Goal: Task Accomplishment & Management: Complete application form

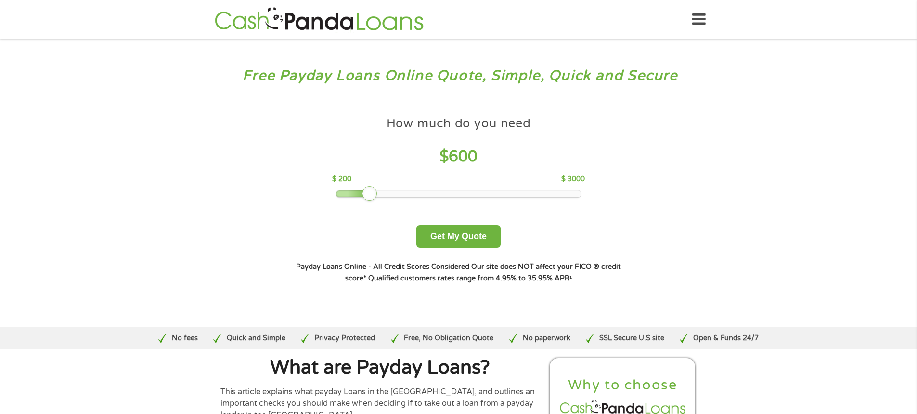
click at [367, 192] on div at bounding box center [458, 193] width 245 height 7
click at [460, 231] on button "Get My Quote" at bounding box center [459, 236] width 84 height 23
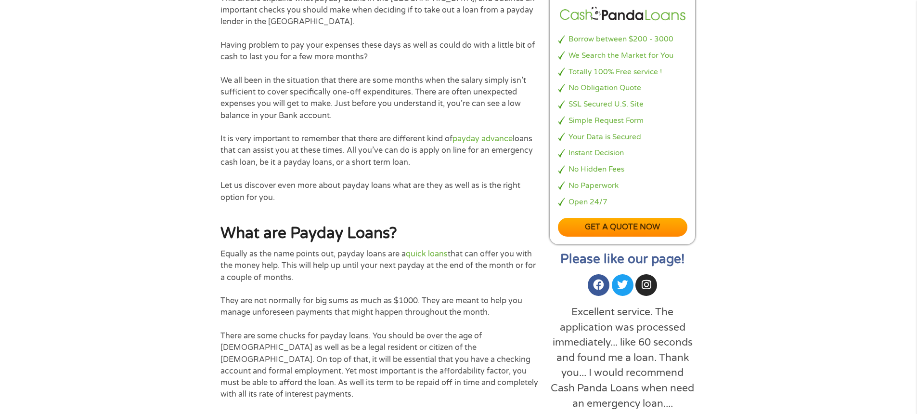
scroll to position [530, 0]
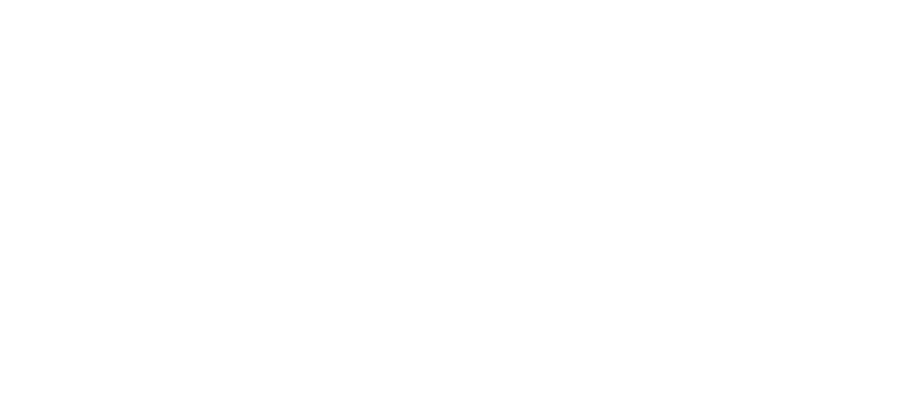
drag, startPoint x: 632, startPoint y: 346, endPoint x: 628, endPoint y: 341, distance: 6.8
click at [0, 0] on html at bounding box center [0, 0] width 0 height 0
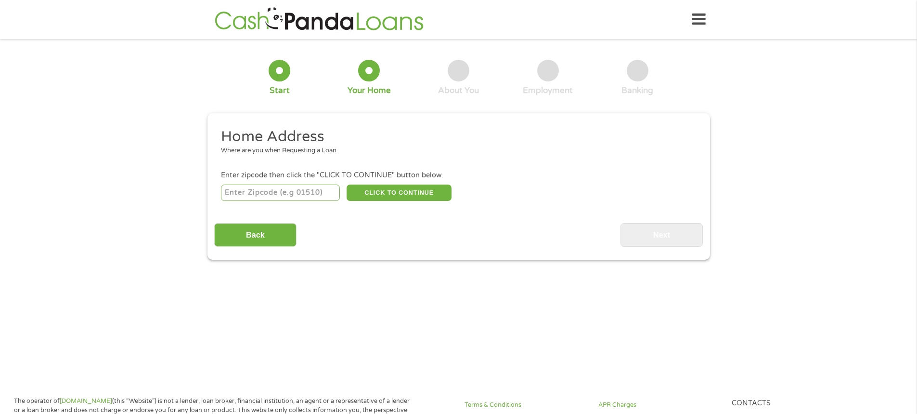
click at [236, 194] on input "number" at bounding box center [280, 192] width 119 height 16
type input "77078"
click at [397, 187] on button "CLICK TO CONTINUE" at bounding box center [399, 192] width 105 height 16
type input "77078"
type input "[GEOGRAPHIC_DATA]"
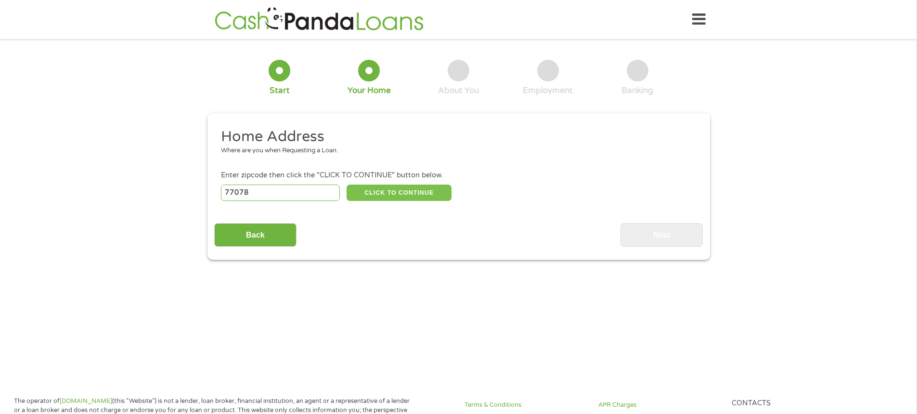
select select "[US_STATE]"
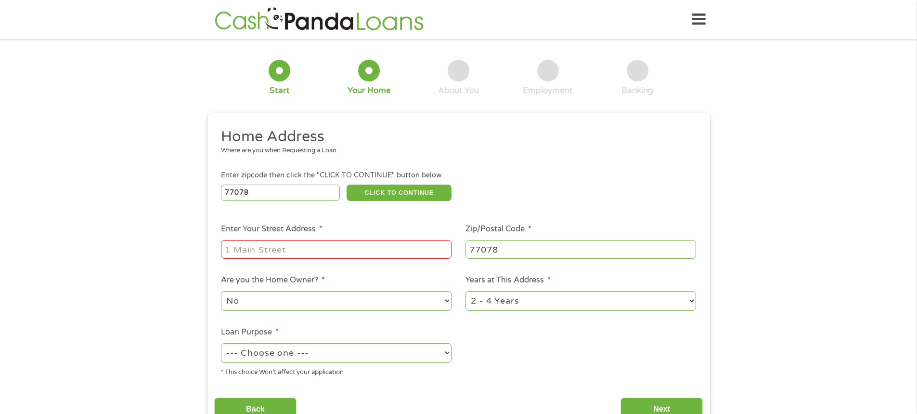
click at [237, 249] on input "Enter Your Street Address *" at bounding box center [336, 249] width 231 height 18
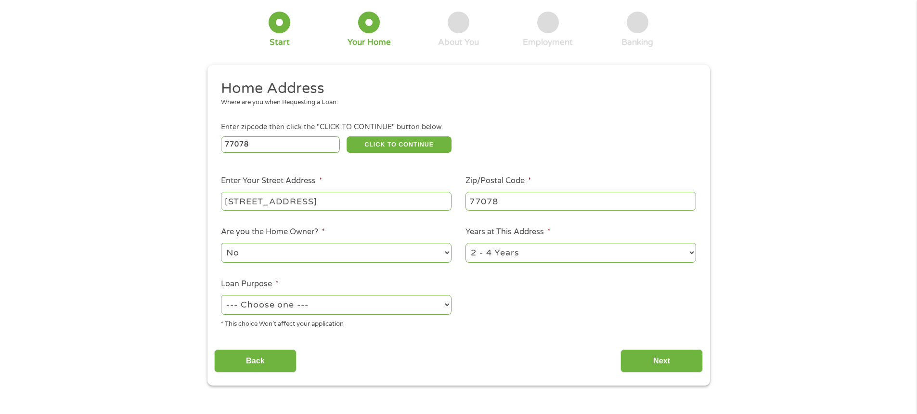
type input "[STREET_ADDRESS]"
click at [446, 301] on select "--- Choose one --- Pay Bills Debt Consolidation Home Improvement Major Purchase…" at bounding box center [336, 305] width 231 height 20
select select "other"
click at [221, 295] on select "--- Choose one --- Pay Bills Debt Consolidation Home Improvement Major Purchase…" at bounding box center [336, 305] width 231 height 20
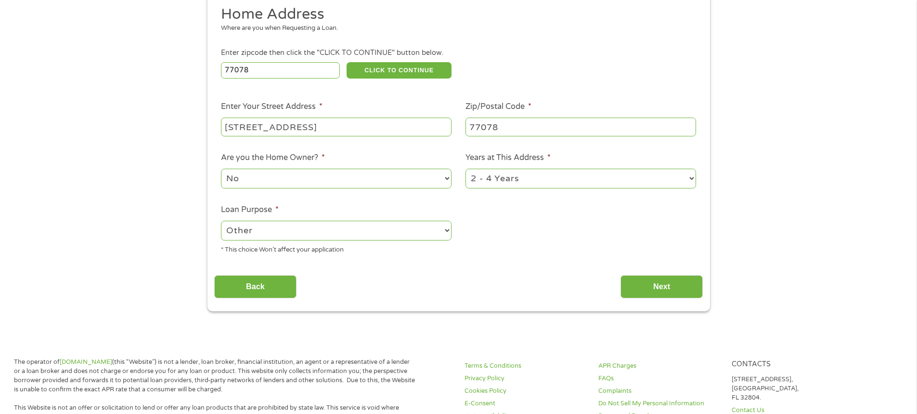
scroll to position [144, 0]
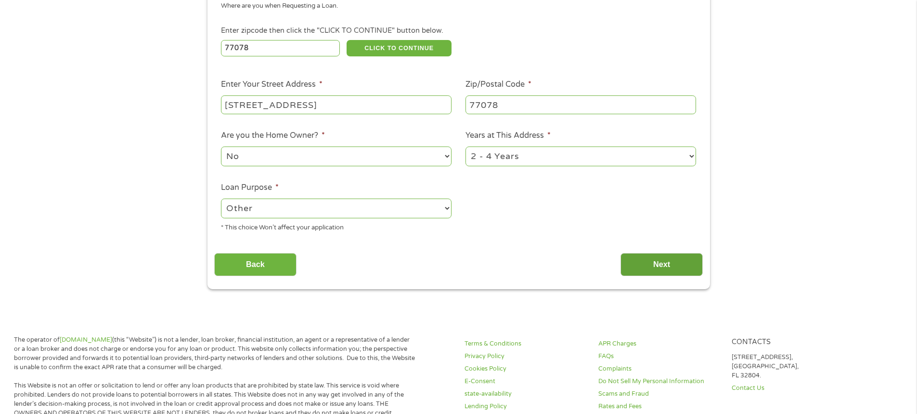
click at [663, 259] on input "Next" at bounding box center [662, 265] width 82 height 24
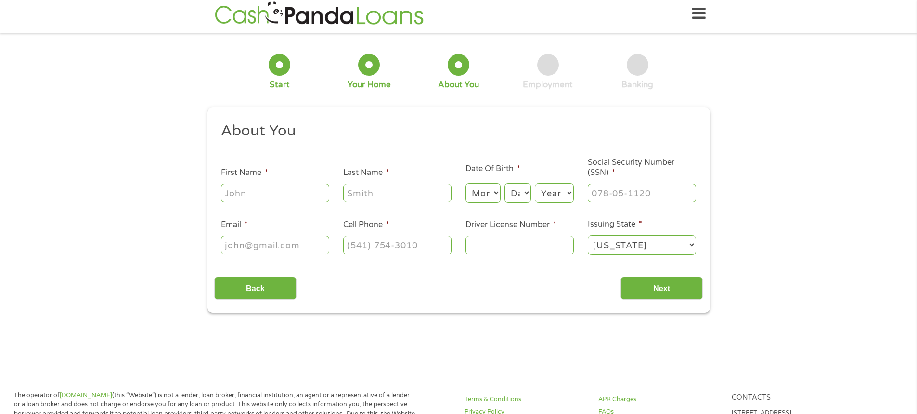
scroll to position [0, 0]
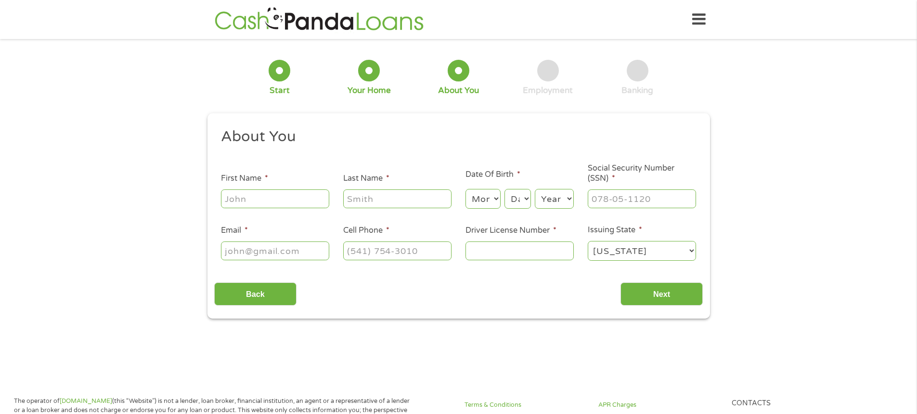
click at [244, 196] on input "First Name *" at bounding box center [275, 198] width 108 height 18
type input "[PERSON_NAME]"
click at [357, 202] on input "Last Name *" at bounding box center [397, 198] width 108 height 18
type input "Thrash"
click at [497, 195] on select "Month 1 2 3 4 5 6 7 8 9 10 11 12" at bounding box center [483, 199] width 35 height 20
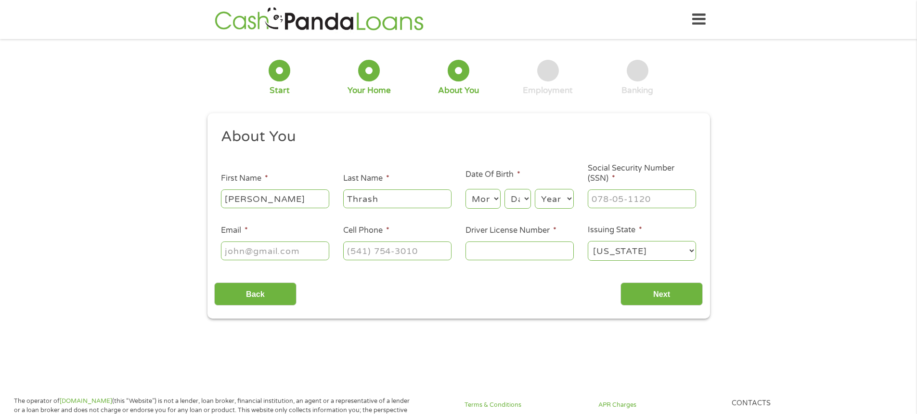
select select "4"
click at [466, 189] on select "Month 1 2 3 4 5 6 7 8 9 10 11 12" at bounding box center [483, 199] width 35 height 20
click at [527, 196] on select "Day 1 2 3 4 5 6 7 8 9 10 11 12 13 14 15 16 17 18 19 20 21 22 23 24 25 26 27 28 …" at bounding box center [518, 199] width 26 height 20
select select "17"
click at [505, 189] on select "Day 1 2 3 4 5 6 7 8 9 10 11 12 13 14 15 16 17 18 19 20 21 22 23 24 25 26 27 28 …" at bounding box center [518, 199] width 26 height 20
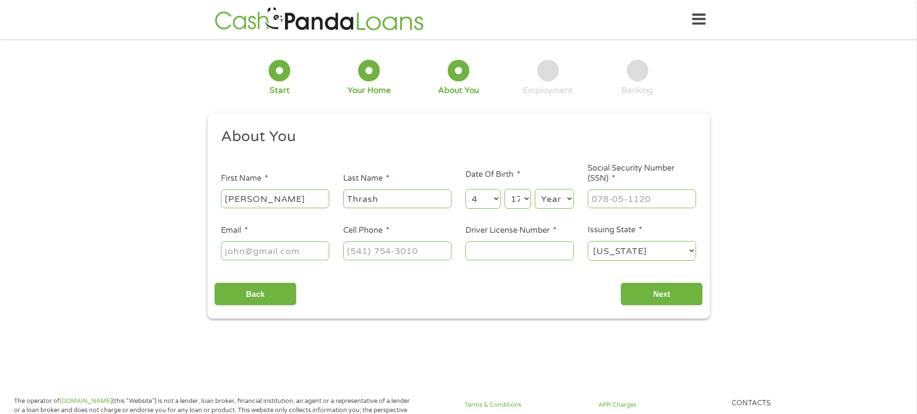
click at [569, 197] on select "Year [DATE] 2006 2005 2004 2003 2002 2001 2000 1999 1998 1997 1996 1995 1994 19…" at bounding box center [554, 199] width 39 height 20
select select "1959"
click at [535, 189] on select "Year [DATE] 2006 2005 2004 2003 2002 2001 2000 1999 1998 1997 1996 1995 1994 19…" at bounding box center [554, 199] width 39 height 20
click at [597, 197] on input "___-__-____" at bounding box center [642, 198] width 108 height 18
type input "452-27-9479"
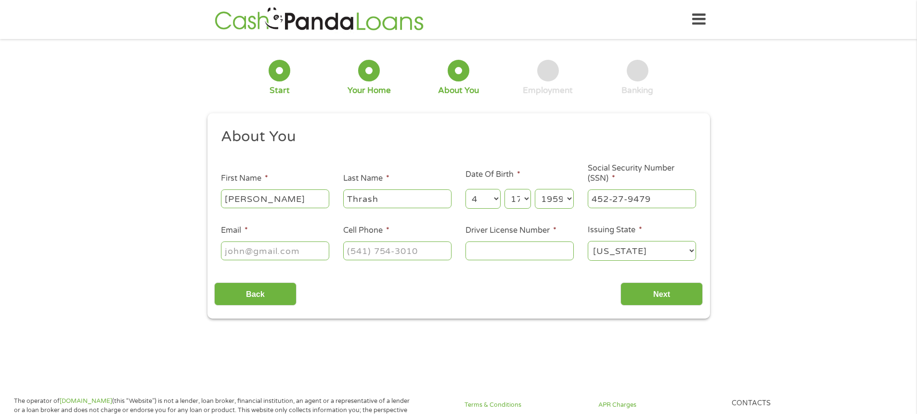
click at [234, 252] on input "Email *" at bounding box center [275, 250] width 108 height 18
type input "[EMAIL_ADDRESS][DOMAIN_NAME]"
click at [352, 248] on input "(___) ___-____" at bounding box center [397, 250] width 108 height 18
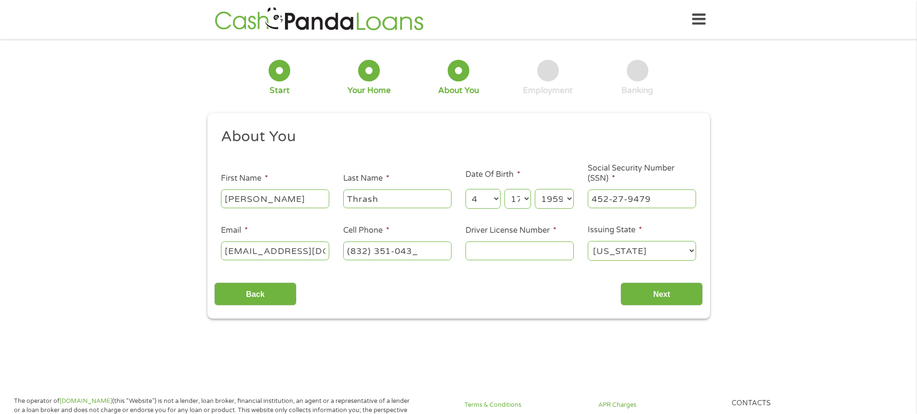
type input "[PHONE_NUMBER]"
click at [477, 248] on input "Driver License Number *" at bounding box center [520, 250] width 108 height 18
type input "0"
type input "46288369"
click at [659, 292] on input "Next" at bounding box center [662, 294] width 82 height 24
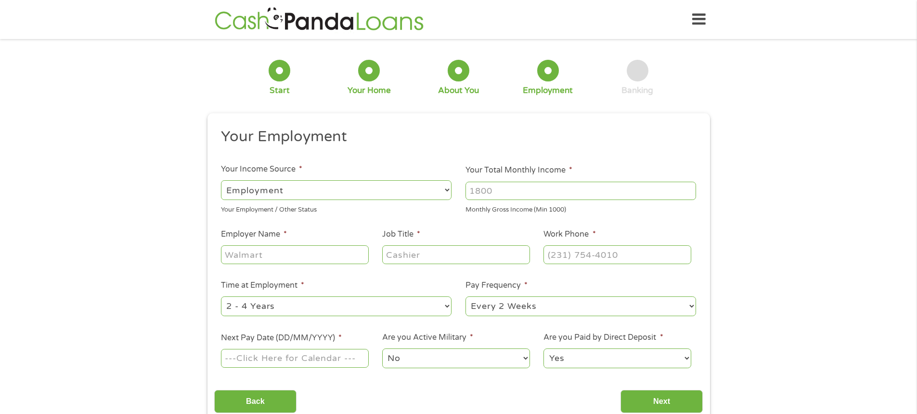
scroll to position [4, 4]
click at [447, 187] on select "--- Choose one --- Employment [DEMOGRAPHIC_DATA] Benefits" at bounding box center [336, 190] width 231 height 20
select select "benefits"
click at [221, 180] on select "--- Choose one --- Employment [DEMOGRAPHIC_DATA] Benefits" at bounding box center [336, 190] width 231 height 20
type input "Other"
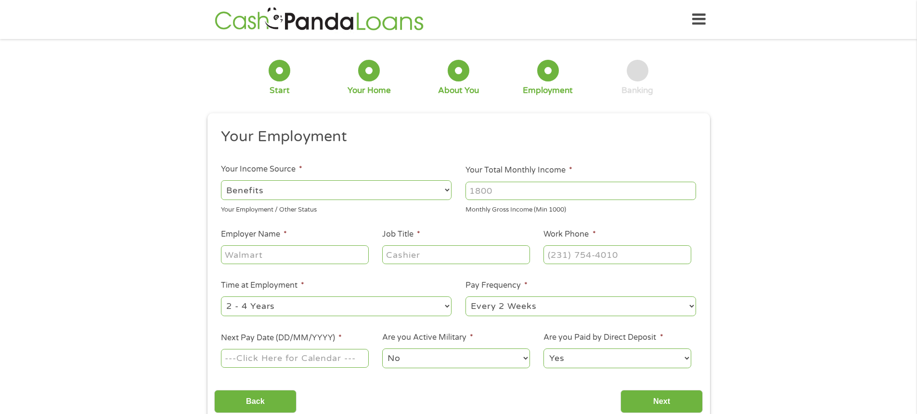
type input "[PHONE_NUMBER]"
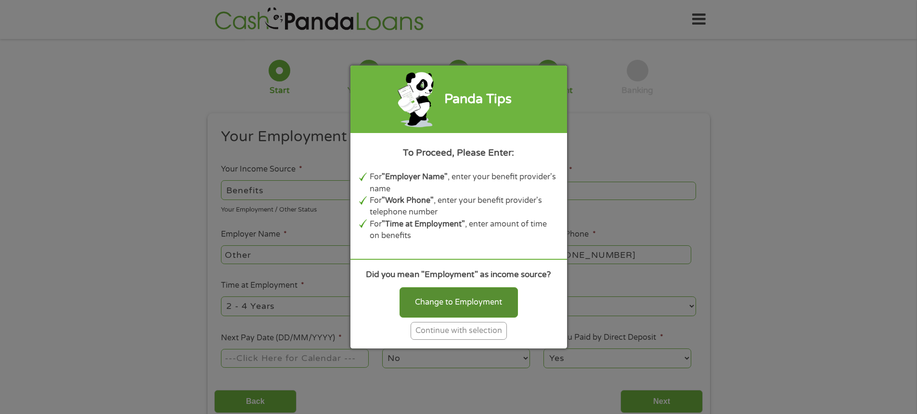
click at [456, 297] on div "Change to Employment" at bounding box center [459, 302] width 118 height 30
select select "fullTime"
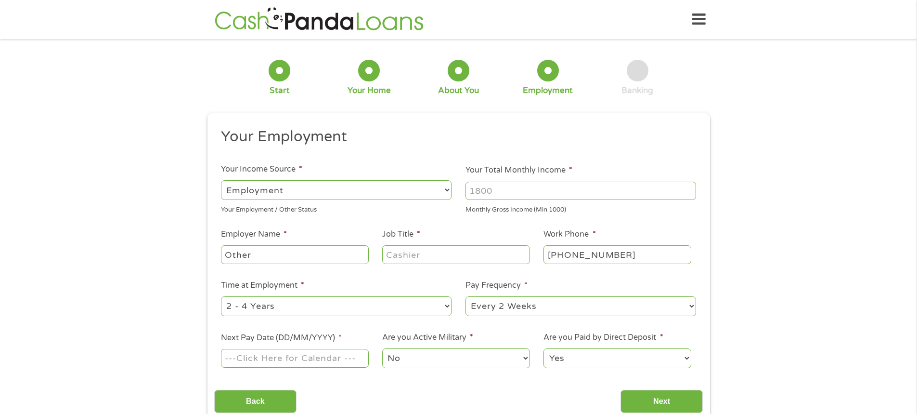
click at [478, 194] on input "Your Total Monthly Income *" at bounding box center [581, 191] width 231 height 18
type input "2000"
click at [282, 260] on input "Other" at bounding box center [294, 254] width 147 height 18
type input "O"
type input "Social Security"
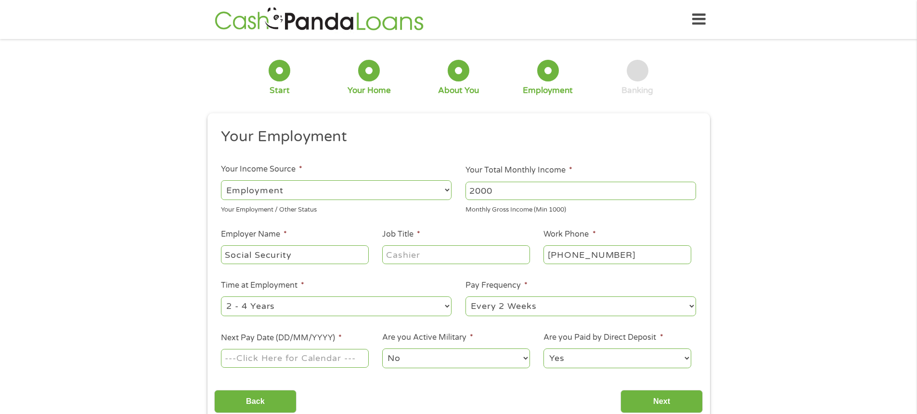
click at [419, 254] on input "Job Title *" at bounding box center [455, 254] width 147 height 18
type input "Benefits"
click at [447, 303] on select "--- Choose one --- 1 Year or less 1 - 2 Years 2 - 4 Years Over 4 Years" at bounding box center [336, 306] width 231 height 20
select select "60months"
click at [221, 296] on select "--- Choose one --- 1 Year or less 1 - 2 Years 2 - 4 Years Over 4 Years" at bounding box center [336, 306] width 231 height 20
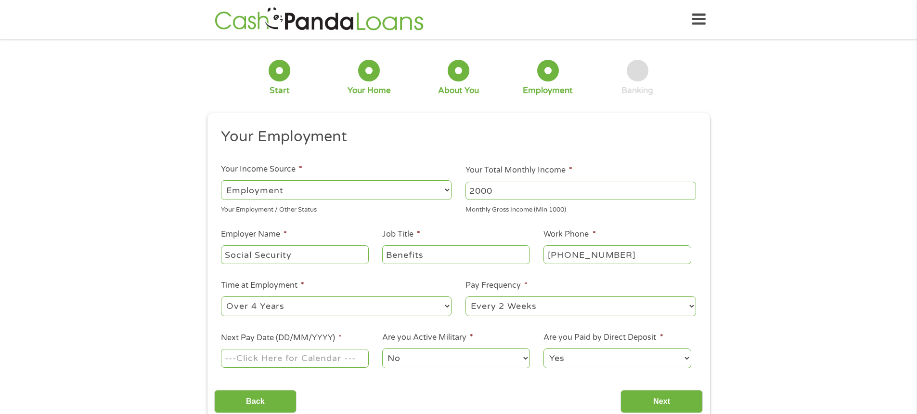
click at [694, 304] on select "--- Choose one --- Every 2 Weeks Every Week Monthly Semi-Monthly" at bounding box center [581, 306] width 231 height 20
select select "monthly"
click at [466, 296] on select "--- Choose one --- Every 2 Weeks Every Week Monthly Semi-Monthly" at bounding box center [581, 306] width 231 height 20
click at [241, 356] on input "Next Pay Date (DD/MM/YYYY) *" at bounding box center [294, 358] width 147 height 18
type input "[DATE]"
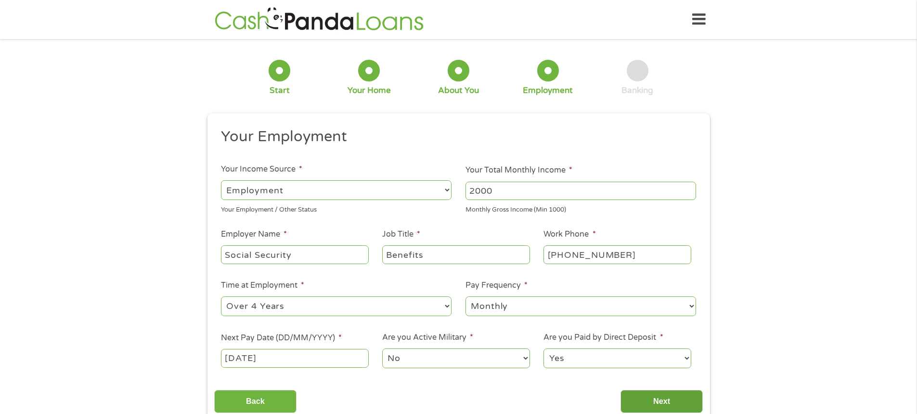
click at [651, 395] on input "Next" at bounding box center [662, 402] width 82 height 24
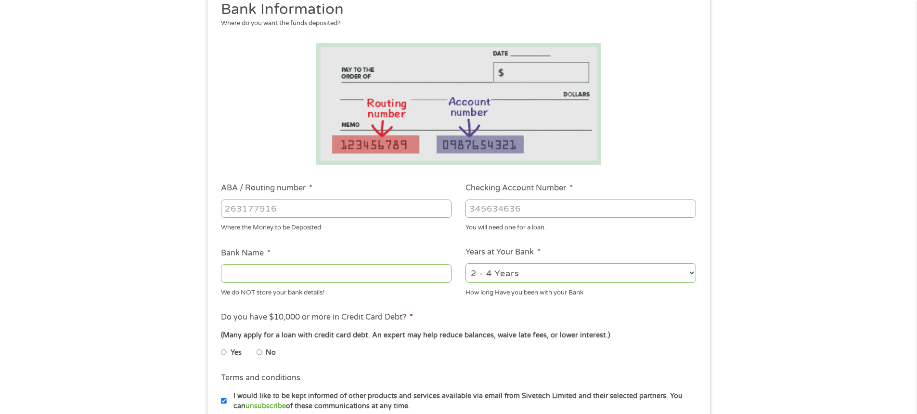
scroll to position [193, 0]
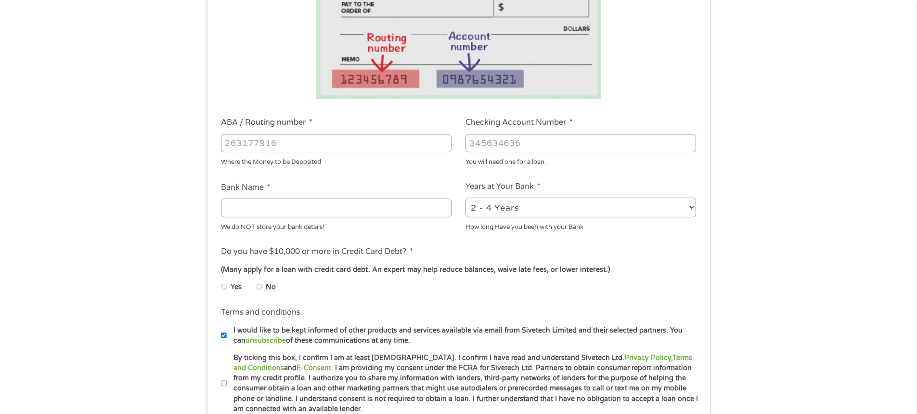
click at [242, 143] on input "ABA / Routing number *" at bounding box center [336, 143] width 231 height 18
type input "111000614"
type input "JPMORGAN CHASE BANK NA"
type input "111000614"
click at [482, 142] on input "Checking Account Number *" at bounding box center [581, 143] width 231 height 18
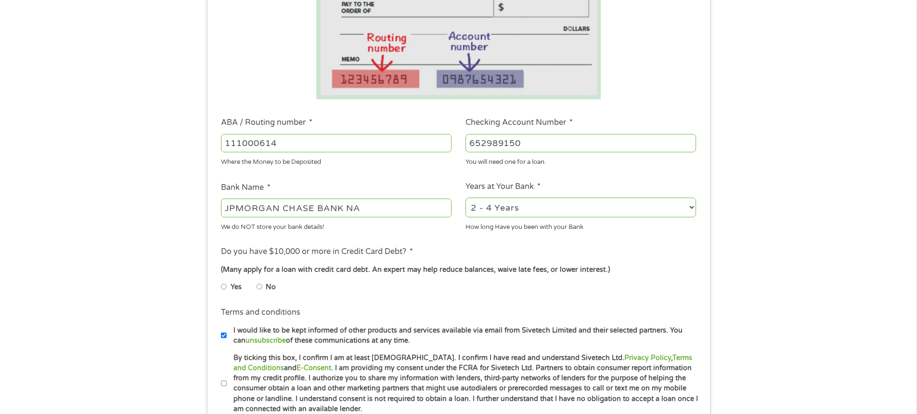
type input "652989150"
click at [693, 204] on select "2 - 4 Years 6 - 12 Months 1 - 2 Years Over 4 Years" at bounding box center [581, 207] width 231 height 20
select select "60months"
click at [466, 197] on select "2 - 4 Years 6 - 12 Months 1 - 2 Years Over 4 Years" at bounding box center [581, 207] width 231 height 20
click at [260, 286] on input "No" at bounding box center [260, 286] width 6 height 15
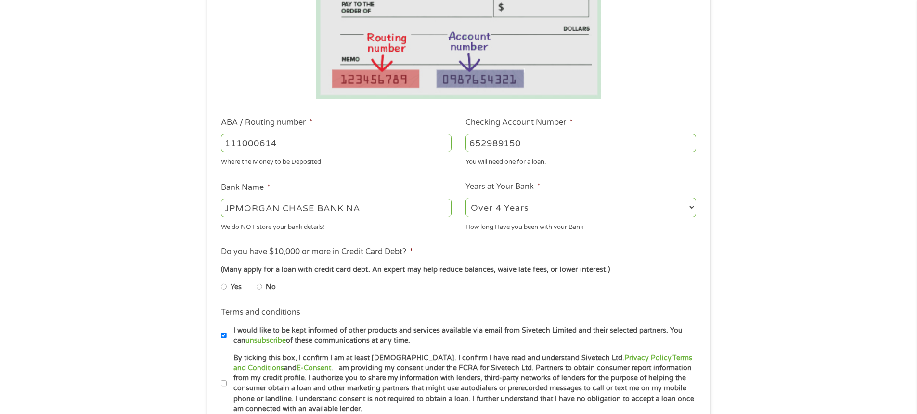
radio input "true"
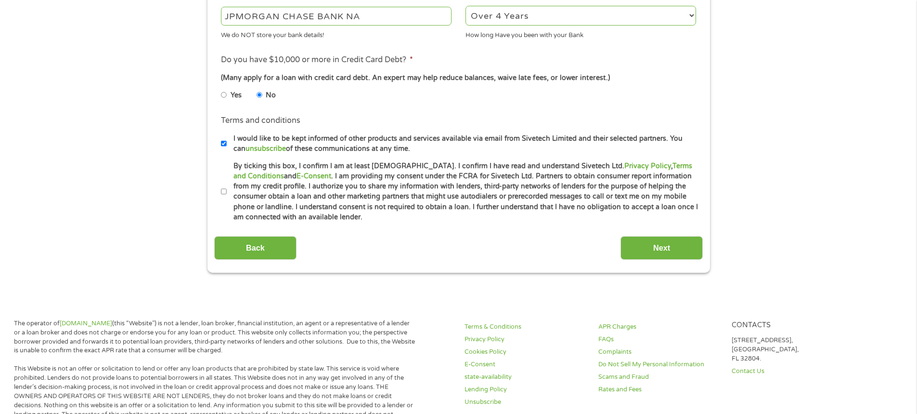
scroll to position [385, 0]
click at [667, 246] on input "Next" at bounding box center [662, 247] width 82 height 24
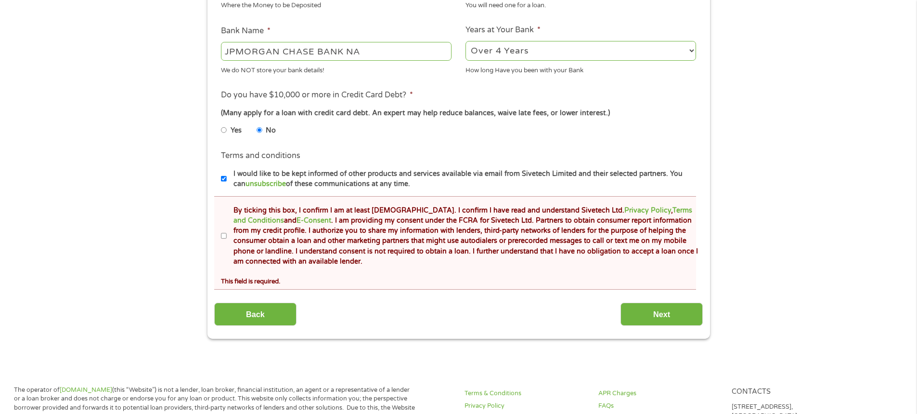
click at [224, 234] on input "By ticking this box, I confirm I am at least [DEMOGRAPHIC_DATA]. I confirm I ha…" at bounding box center [224, 235] width 6 height 15
checkbox input "true"
click at [665, 311] on input "Next" at bounding box center [662, 314] width 82 height 24
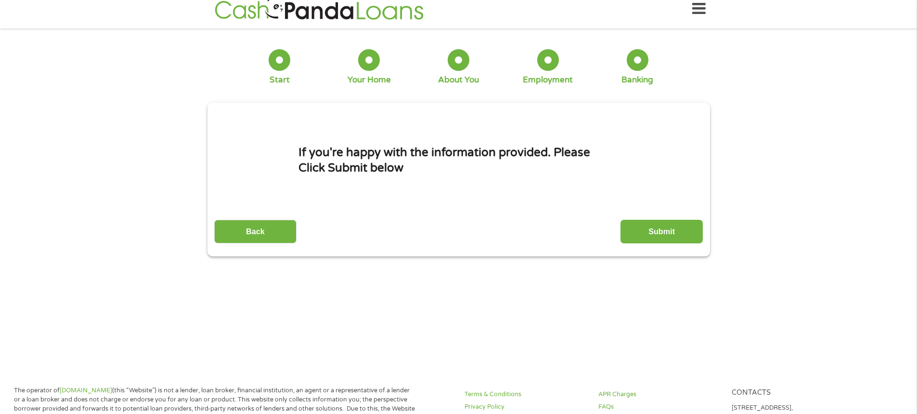
scroll to position [0, 0]
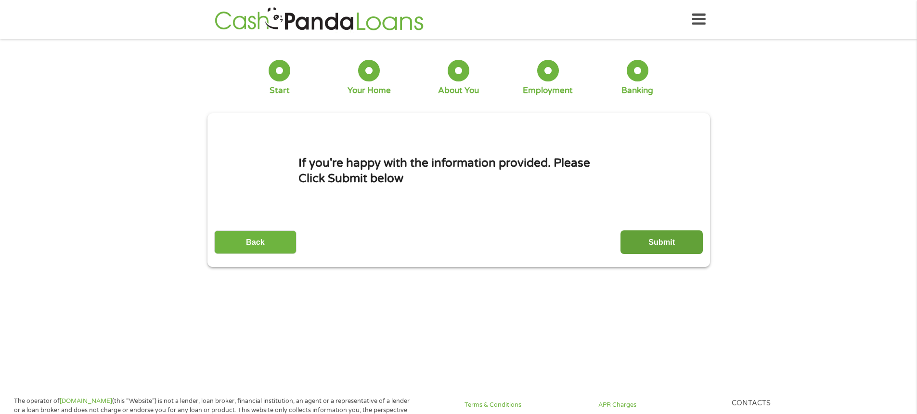
click at [663, 237] on input "Submit" at bounding box center [662, 242] width 82 height 24
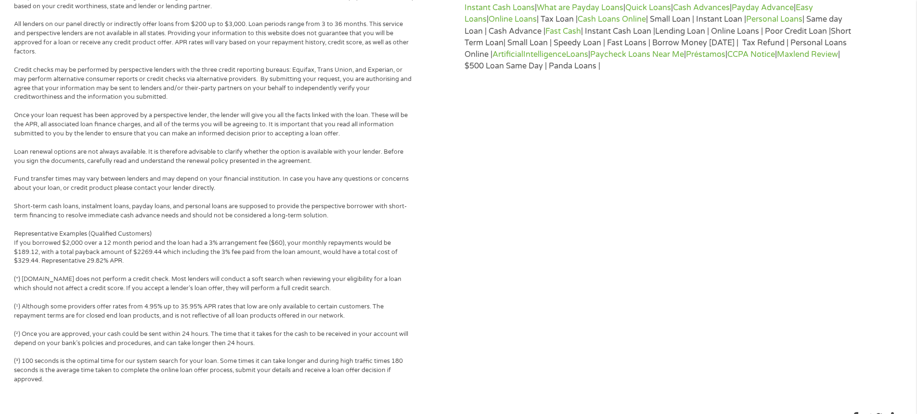
scroll to position [546, 0]
